Goal: Information Seeking & Learning: Learn about a topic

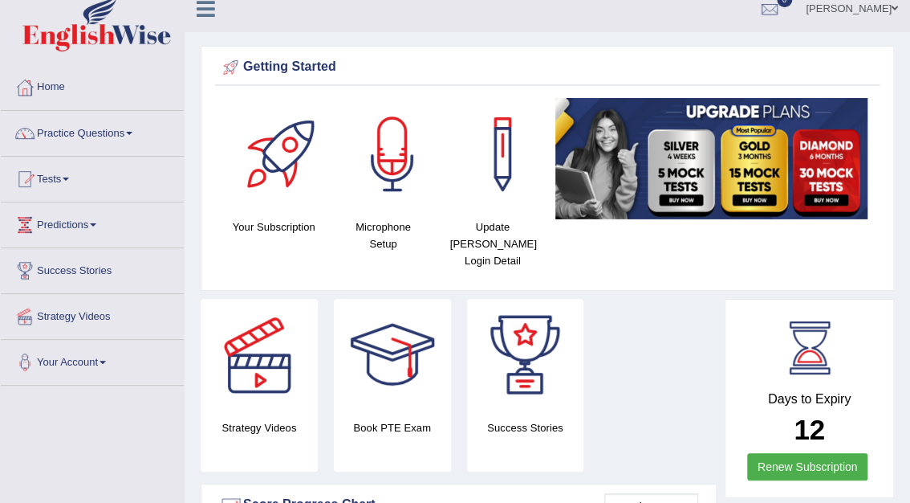
scroll to position [3, 0]
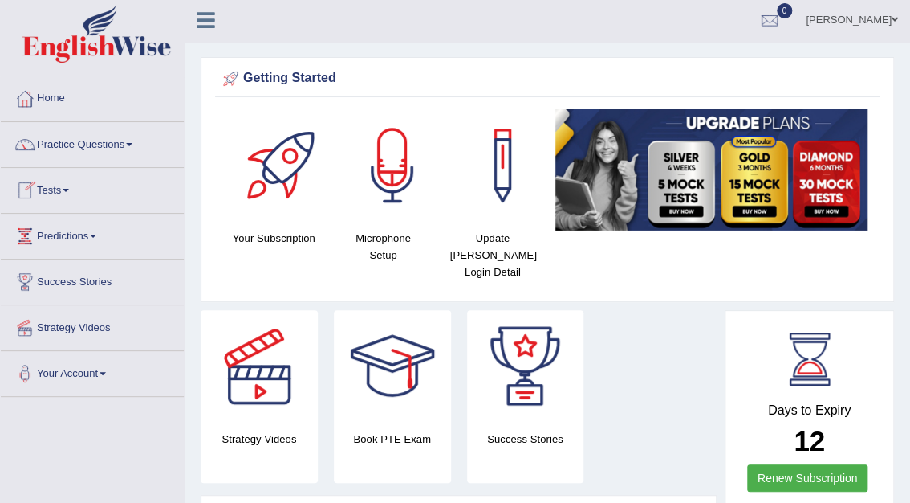
click at [42, 186] on link "Tests" at bounding box center [92, 188] width 183 height 40
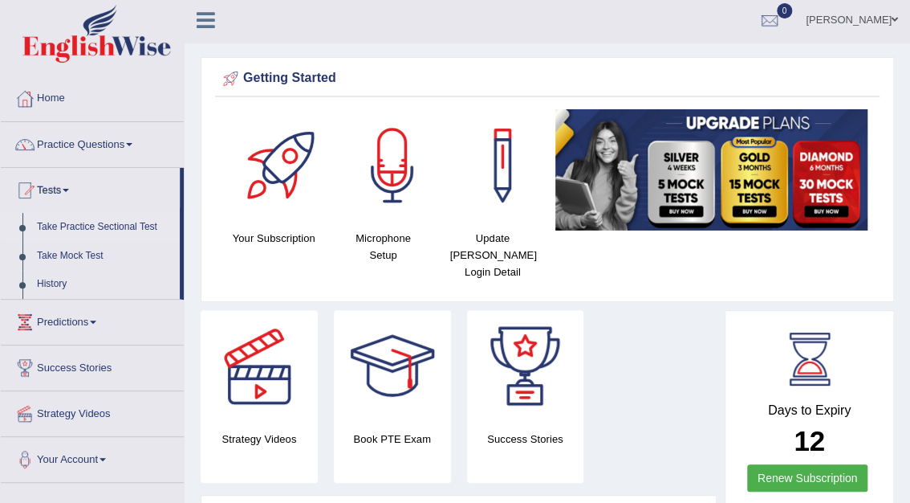
click at [88, 223] on link "Take Practice Sectional Test" at bounding box center [105, 227] width 150 height 29
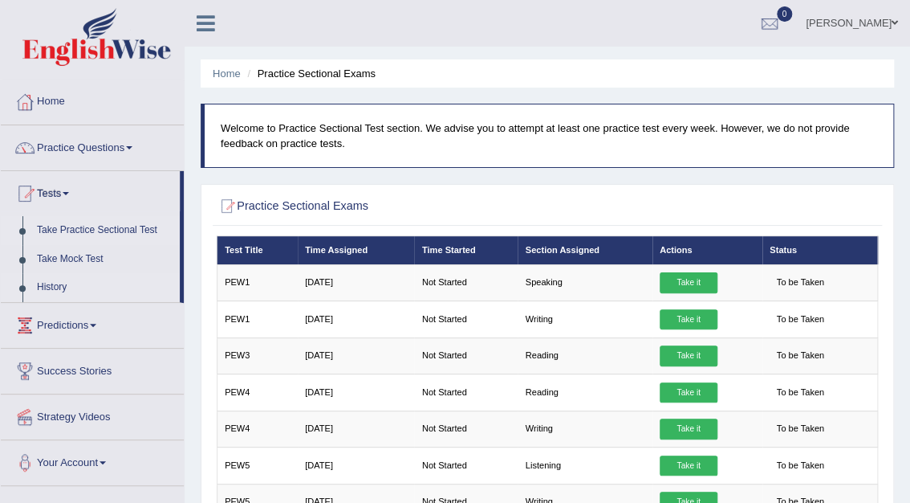
click at [51, 284] on link "History" at bounding box center [105, 287] width 150 height 29
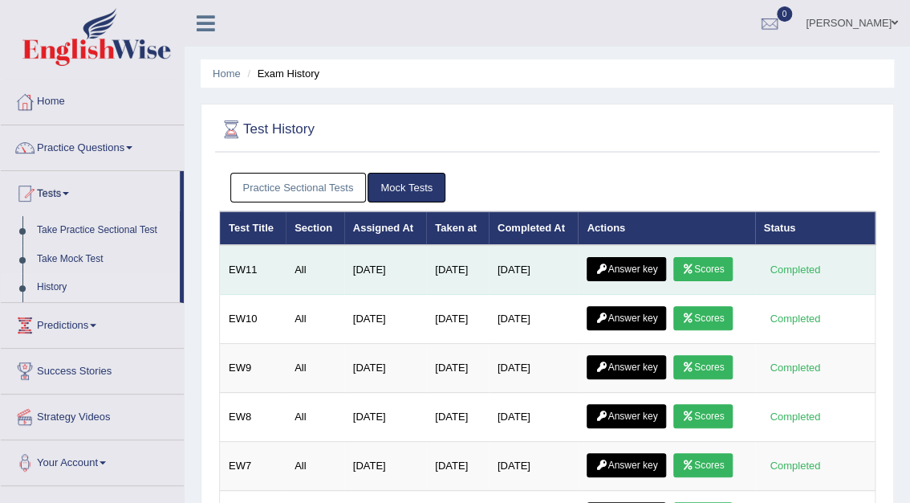
click at [644, 271] on link "Answer key" at bounding box center [626, 269] width 79 height 24
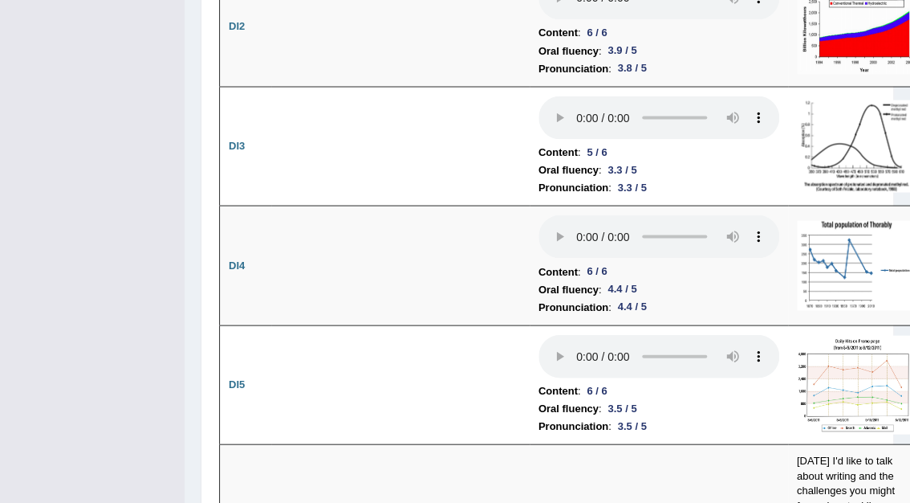
scroll to position [3388, 0]
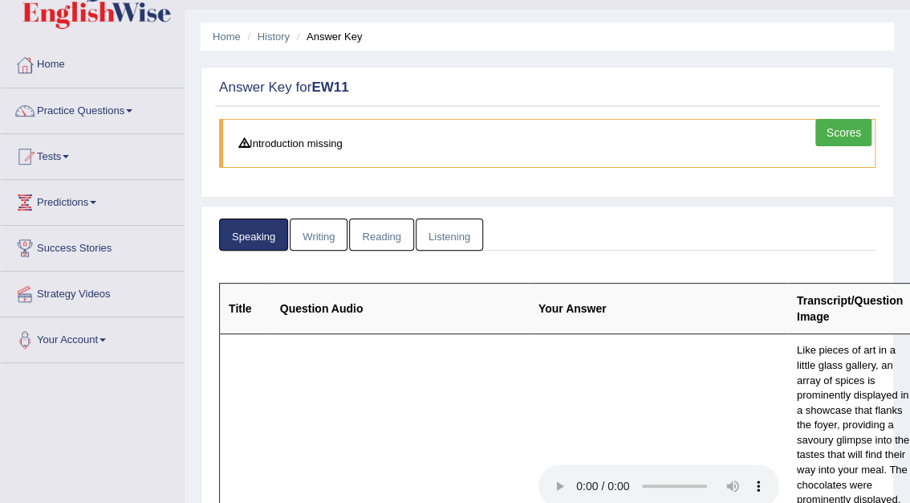
scroll to position [0, 0]
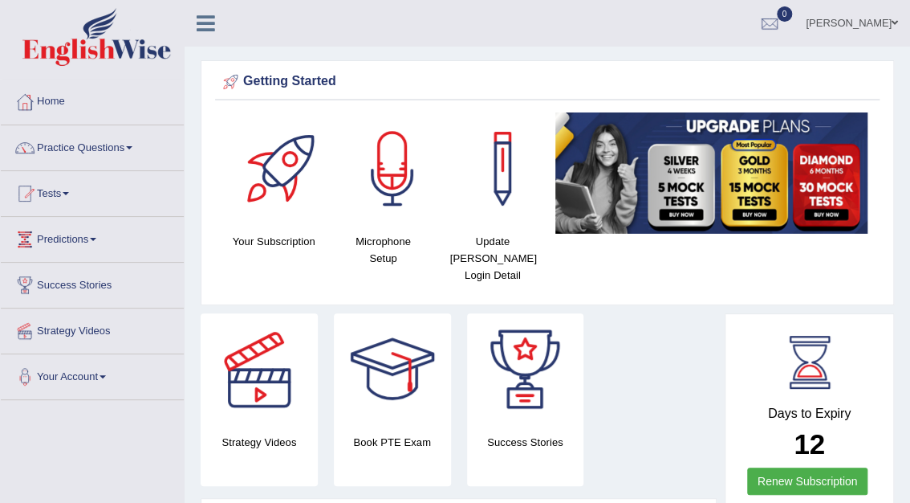
click at [380, 409] on div "Book PTE Exam" at bounding box center [392, 399] width 117 height 173
click at [387, 434] on h4 "Book PTE Exam" at bounding box center [392, 442] width 117 height 17
click at [399, 346] on div at bounding box center [392, 369] width 112 height 112
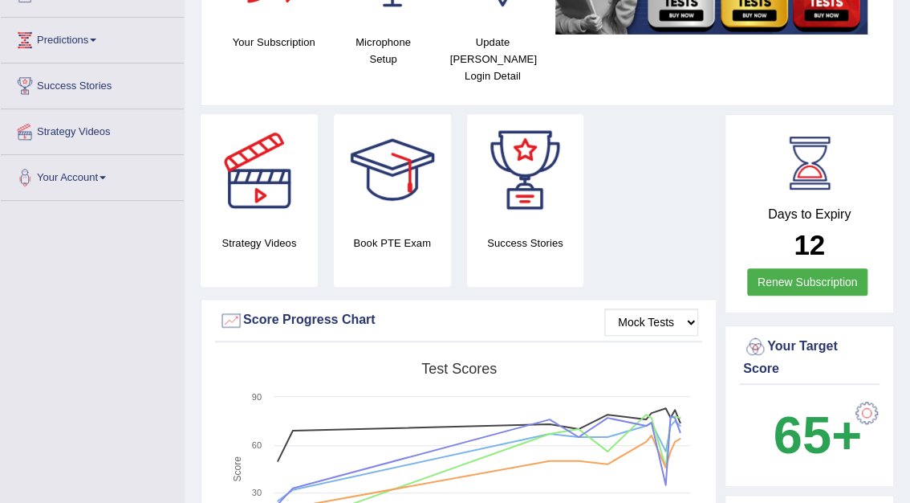
scroll to position [87, 0]
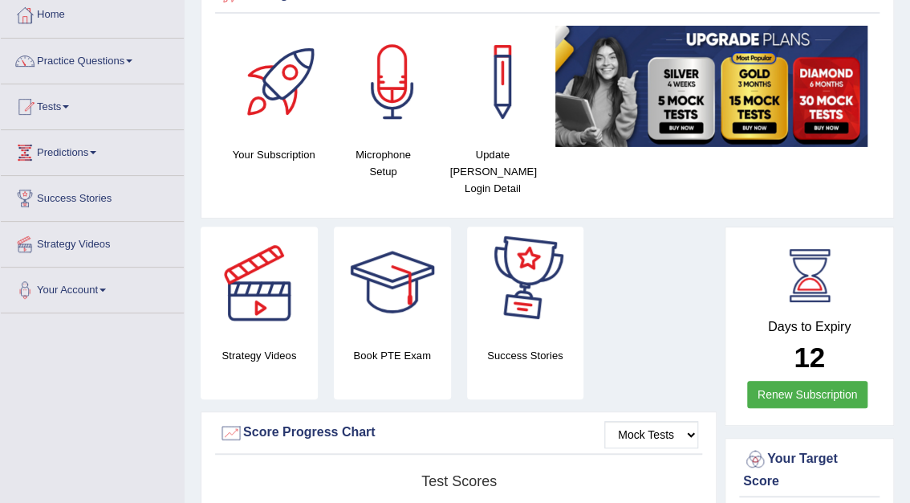
click at [632, 226] on div "Strategy Videos Book PTE Exam Success Stories" at bounding box center [459, 318] width 532 height 185
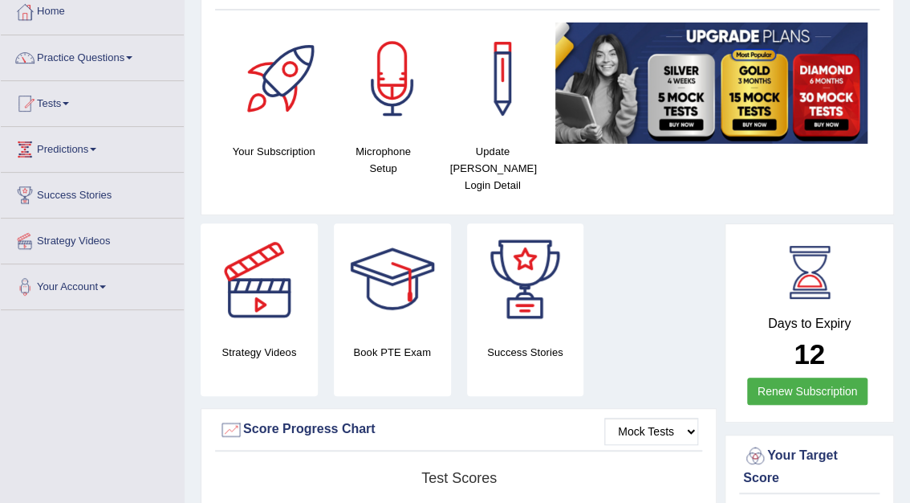
scroll to position [0, 0]
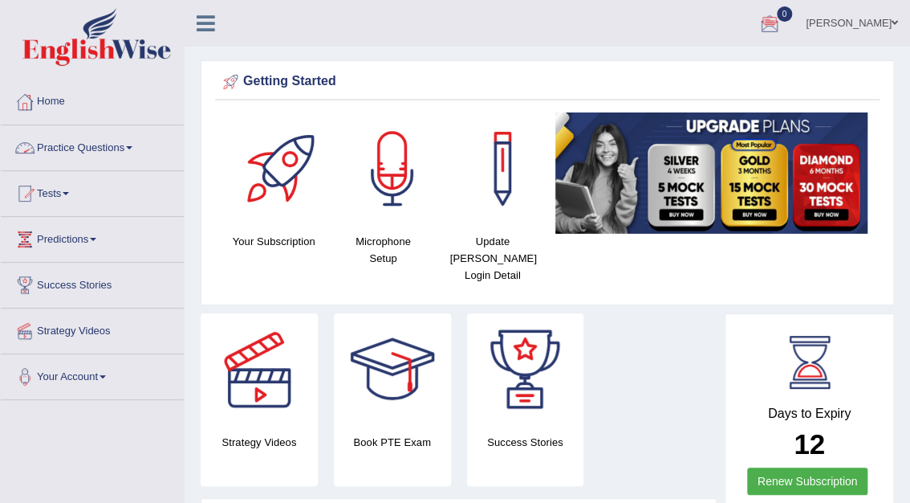
click at [87, 146] on link "Practice Questions" at bounding box center [92, 145] width 183 height 40
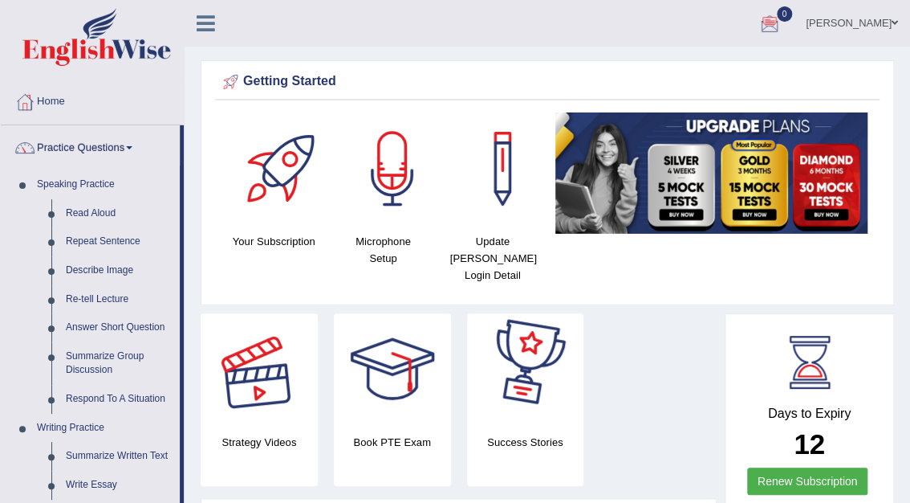
click at [260, 373] on div at bounding box center [259, 369] width 112 height 112
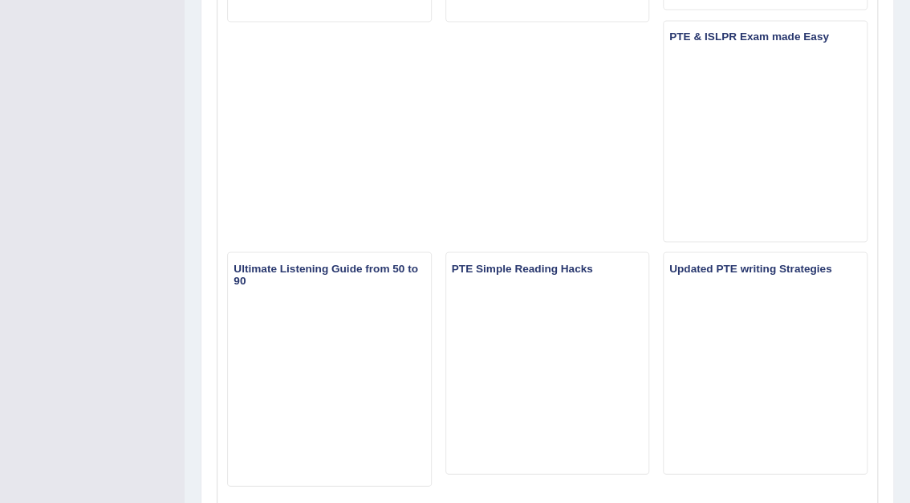
scroll to position [1175, 0]
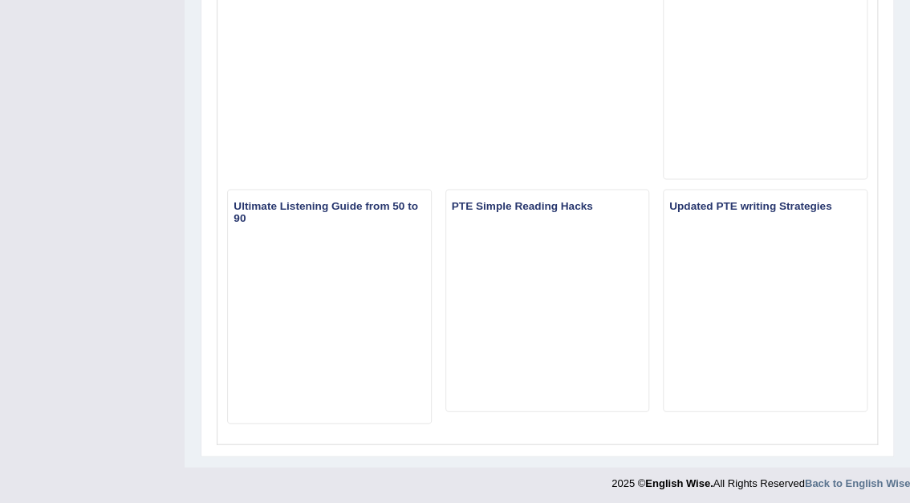
drag, startPoint x: 909, startPoint y: 368, endPoint x: 918, endPoint y: 301, distance: 67.3
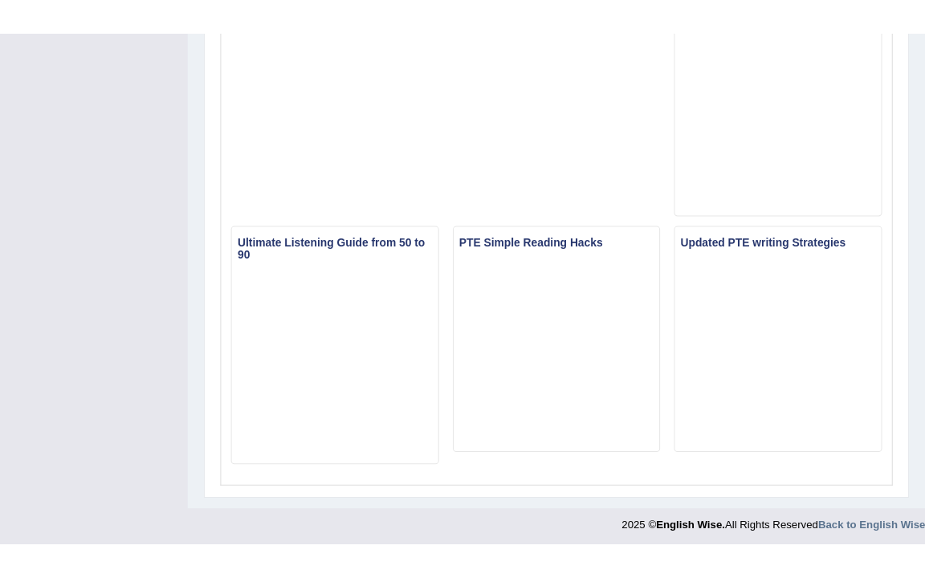
scroll to position [0, 0]
